Goal: Find specific page/section: Find specific page/section

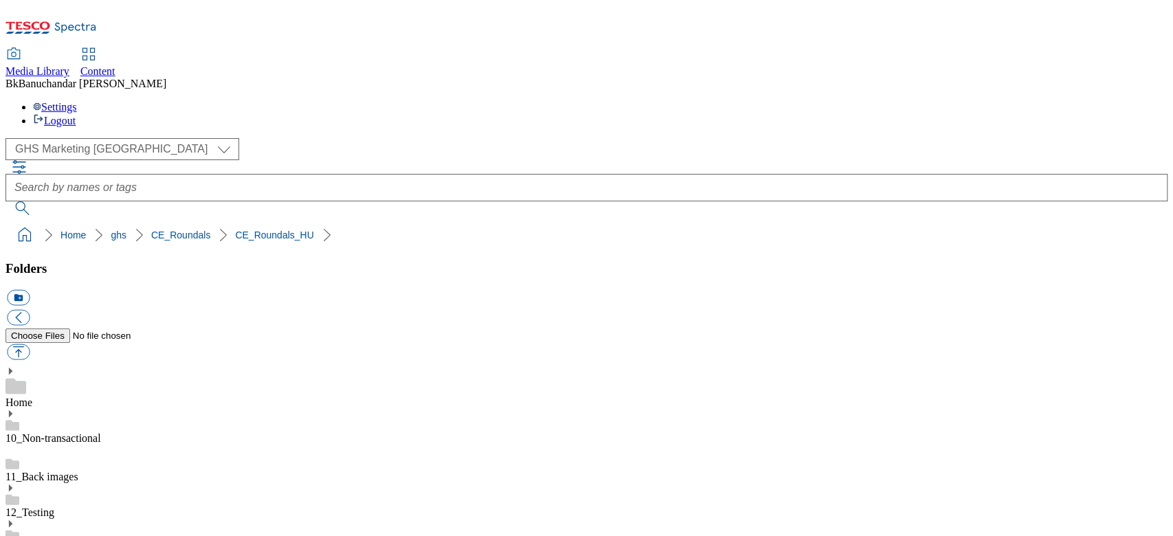
scroll to position [940, 0]
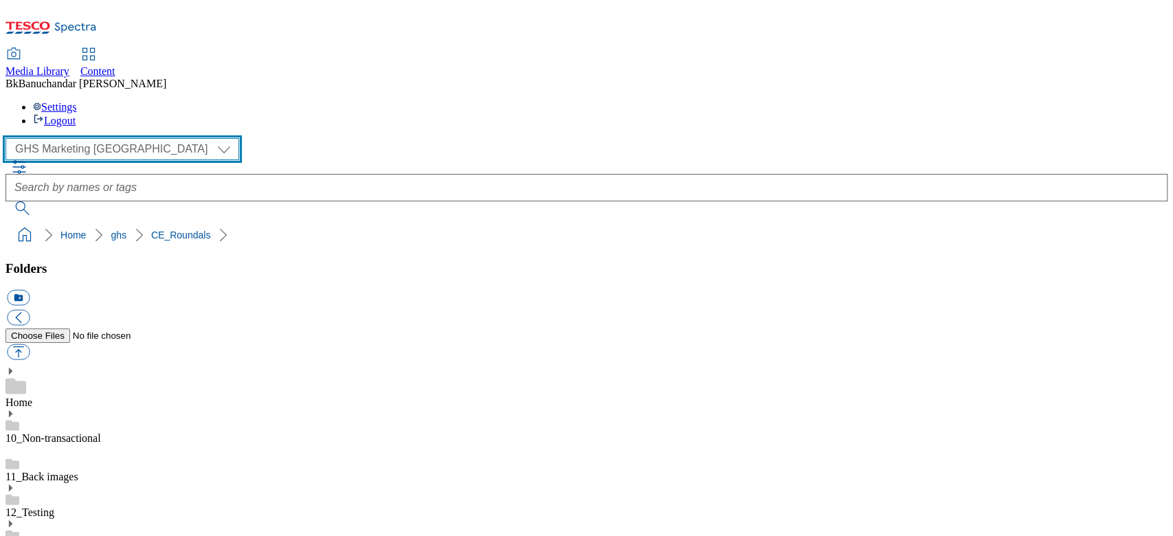
click at [78, 138] on select "GHS Marketing UK iGHS Marketing CE MCA CZ MCA HU MCA SK" at bounding box center [122, 149] width 234 height 22
select select "flare-ighs-ce-mktg"
click at [10, 138] on select "GHS Marketing UK iGHS Marketing CE MCA CZ MCA HU MCA SK" at bounding box center [122, 149] width 234 height 22
